Goal: Task Accomplishment & Management: Manage account settings

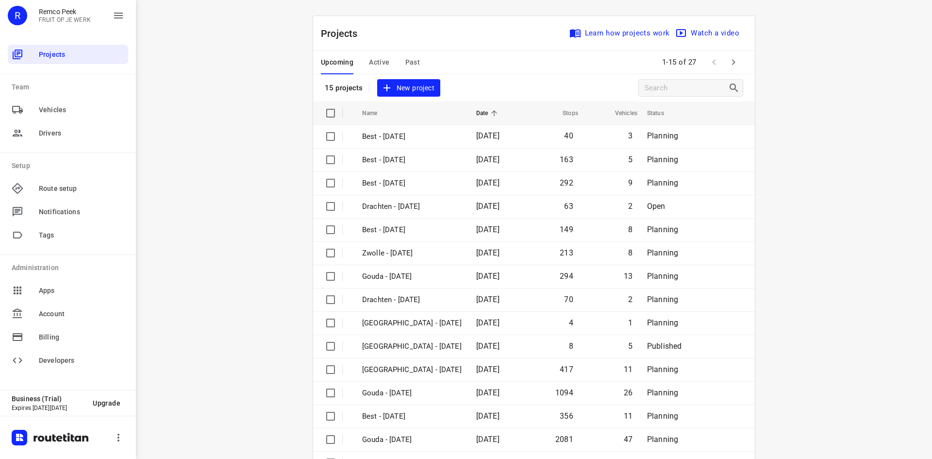
click at [379, 59] on span "Active" at bounding box center [379, 62] width 20 height 12
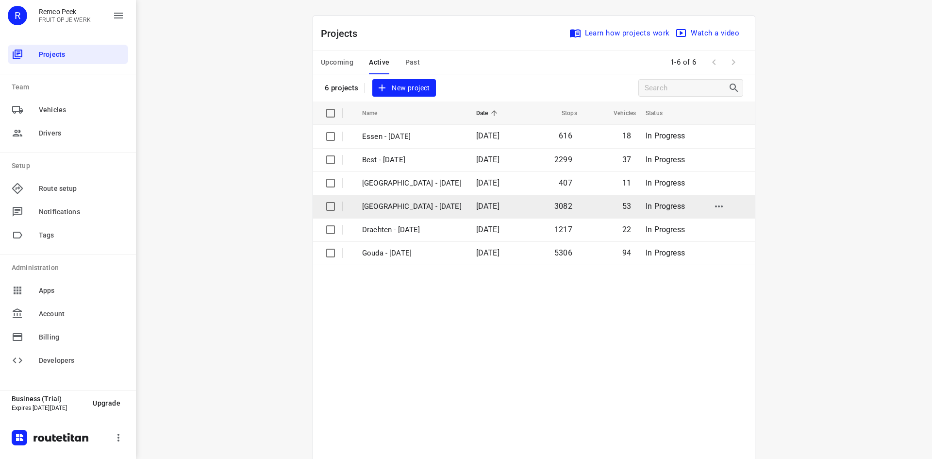
click at [432, 206] on p "[GEOGRAPHIC_DATA] - [DATE]" at bounding box center [412, 206] width 100 height 11
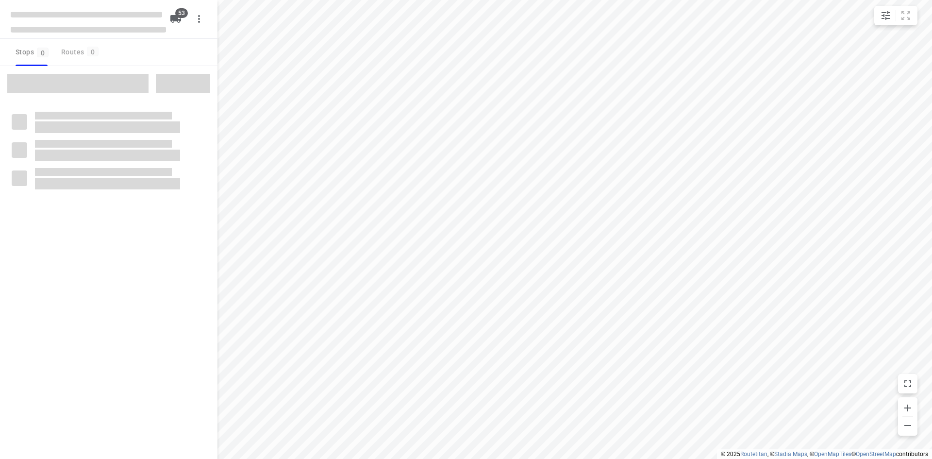
checkbox input "true"
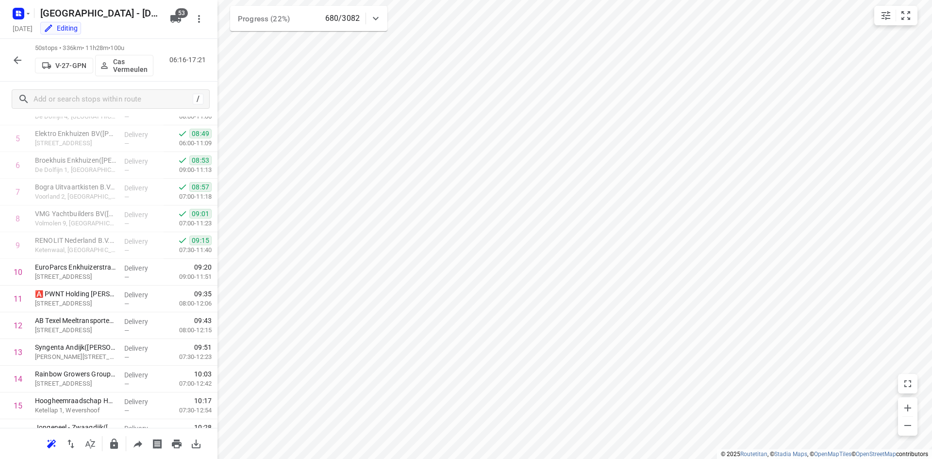
scroll to position [158, 0]
